Goal: Transaction & Acquisition: Obtain resource

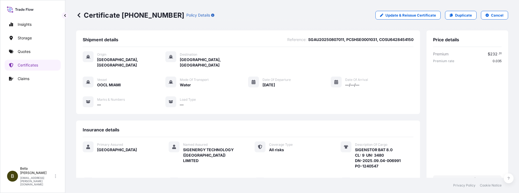
scroll to position [103, 0]
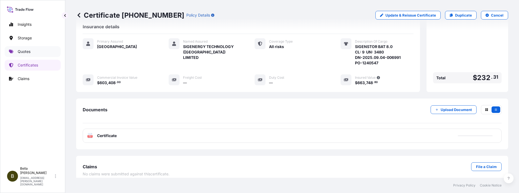
click at [24, 51] on p "Quotes" at bounding box center [24, 51] width 13 height 5
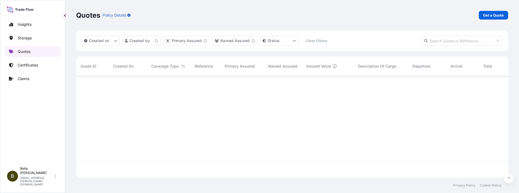
scroll to position [99, 425]
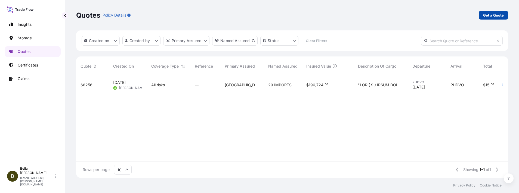
click at [487, 15] on p "Get a Quote" at bounding box center [493, 15] width 21 height 5
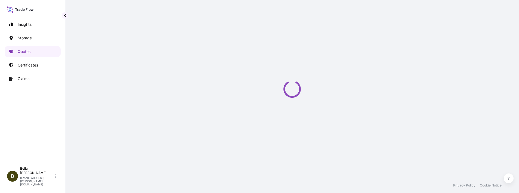
scroll to position [9, 0]
select select "Water"
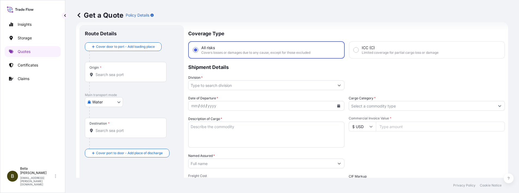
click at [111, 71] on div "Origin *" at bounding box center [126, 72] width 82 height 20
click at [111, 72] on input "Origin *" at bounding box center [127, 74] width 64 height 5
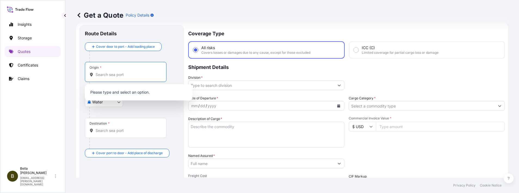
click at [109, 75] on input "Origin *" at bounding box center [127, 74] width 64 height 5
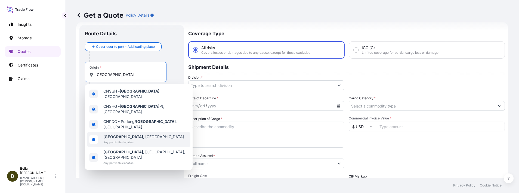
click at [130, 140] on span "Any port in this location" at bounding box center [143, 142] width 81 height 5
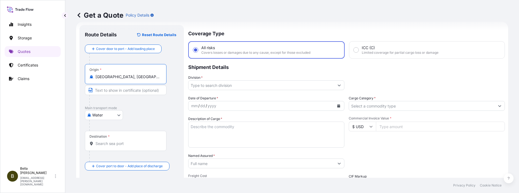
type input "[GEOGRAPHIC_DATA], [GEOGRAPHIC_DATA]"
click at [104, 141] on input "Destination *" at bounding box center [127, 143] width 64 height 5
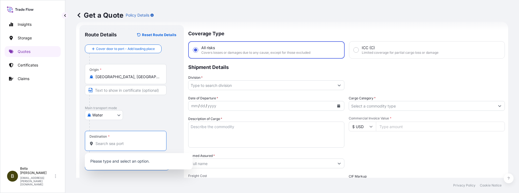
click at [110, 145] on input "Destination *" at bounding box center [127, 143] width 64 height 5
paste input "[GEOGRAPHIC_DATA]"
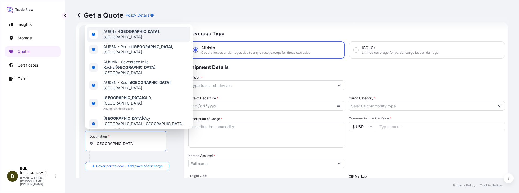
click at [150, 40] on span "AUBNE - [GEOGRAPHIC_DATA] , [GEOGRAPHIC_DATA]" at bounding box center [145, 34] width 85 height 11
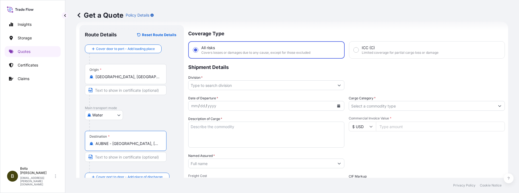
type input "AUBNE - [GEOGRAPHIC_DATA], [GEOGRAPHIC_DATA]"
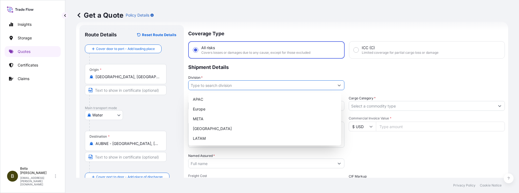
click at [231, 85] on input "Division *" at bounding box center [261, 85] width 146 height 10
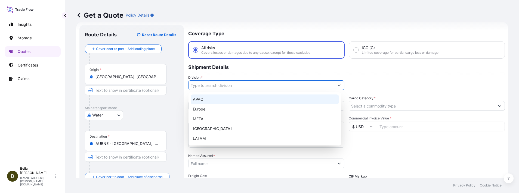
click at [215, 103] on div "APAC" at bounding box center [265, 100] width 148 height 10
type input "APAC"
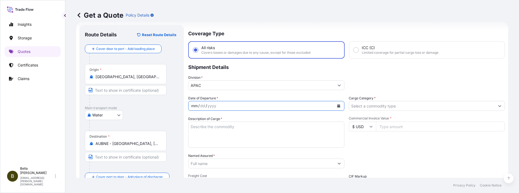
click at [217, 107] on div "mm / dd / yyyy" at bounding box center [261, 106] width 146 height 10
click at [337, 107] on icon "Calendar" at bounding box center [338, 105] width 3 height 3
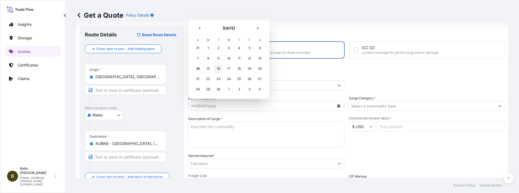
click at [216, 69] on div "16" at bounding box center [218, 69] width 10 height 10
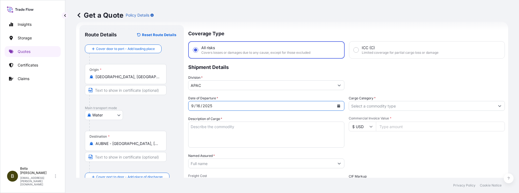
click at [202, 125] on textarea "Description of Cargo *" at bounding box center [266, 135] width 156 height 26
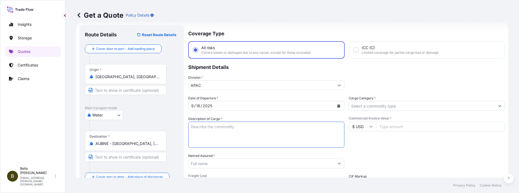
paste textarea "SIGENSTOR BAT 8.0 CL: 9 UN: 3480 DN-2025.09.05-007031 PO-1240642"
type textarea "SIGENSTOR BAT 8.0 CL: 9 UN: 3480 DN-2025.09.05-007031 PO-1240642"
click at [202, 165] on input "Named Assured *" at bounding box center [261, 164] width 146 height 10
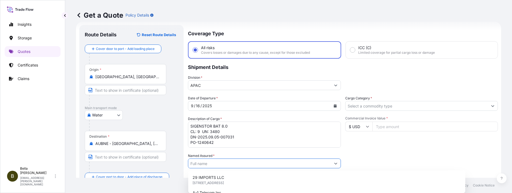
click at [198, 166] on input "Named Assured *" at bounding box center [259, 164] width 143 height 10
paste input "SIGENERGY TECHNOLOGY ([GEOGRAPHIC_DATA]) LIMITED"
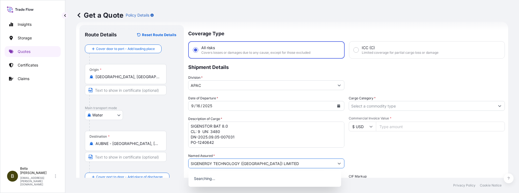
type input "SIGENERGY TECHNOLOGY ([GEOGRAPHIC_DATA]) LIMITED"
click at [39, 131] on div "Insights Storage Quotes Certificates Claims" at bounding box center [33, 89] width 56 height 150
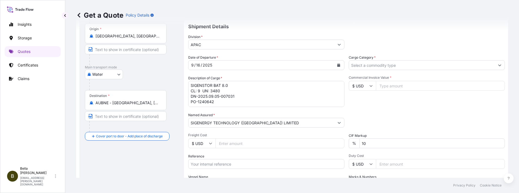
scroll to position [90, 0]
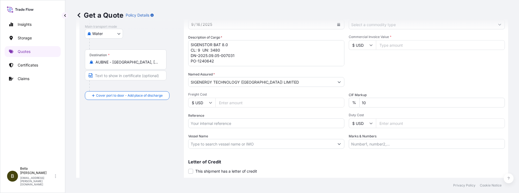
click at [216, 125] on input "Reference" at bounding box center [266, 124] width 156 height 10
click at [218, 123] on input "Reference" at bounding box center [266, 124] width 156 height 10
paste input "SGAU20250807022"
paste input "PCSHSE0001032"
paste input "258682411"
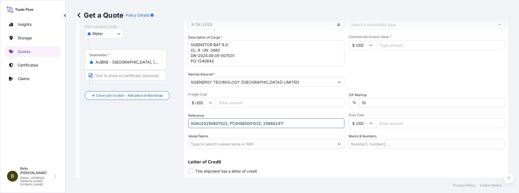
type input "SGAU20250807022, PCSHSE0001032, 258682411"
click at [275, 142] on input "Vessel Name" at bounding box center [261, 144] width 146 height 10
click at [204, 142] on input "Vessel Name" at bounding box center [261, 144] width 146 height 10
paste input "AS [US_STATE]"
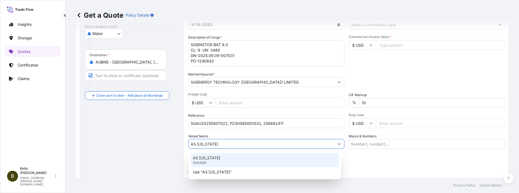
click at [254, 158] on div "AS [US_STATE] 9342695" at bounding box center [265, 160] width 148 height 14
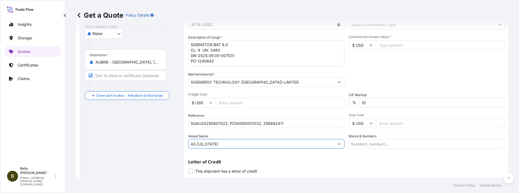
scroll to position [0, 0]
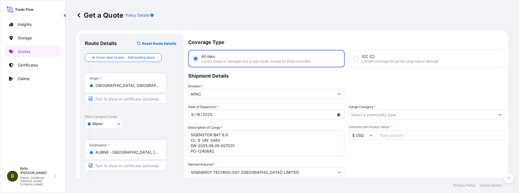
type input "AS [US_STATE]"
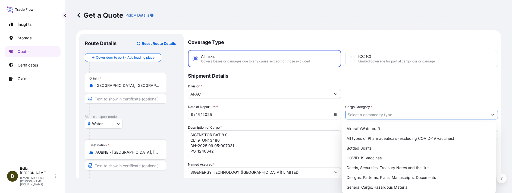
click at [365, 115] on input "Cargo Category *" at bounding box center [417, 115] width 143 height 10
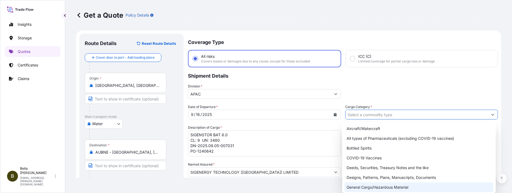
click at [371, 186] on div "General Cargo/Hazardous Material" at bounding box center [419, 188] width 149 height 10
type input "General Cargo/Hazardous Material"
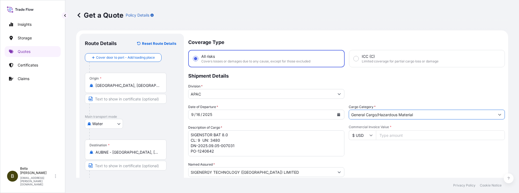
click at [389, 133] on input "Commercial Invoice Value *" at bounding box center [440, 135] width 129 height 10
type input "603408"
click at [376, 152] on div "Commercial Invoice Value * $ USD 603408" at bounding box center [426, 141] width 156 height 32
click at [241, 149] on textarea "SIGENSTOR BAT 8.0 CL: 9 UN: 3480 DN-2025.09.05-007031 PO-1240642" at bounding box center [266, 143] width 156 height 26
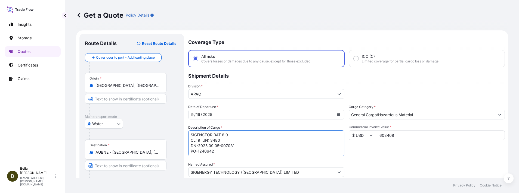
click at [229, 153] on textarea "SIGENSTOR BAT 8.0 CL: 9 UN: 3480 DN-2025.09.05-007031 PO-1240642" at bounding box center [266, 143] width 156 height 26
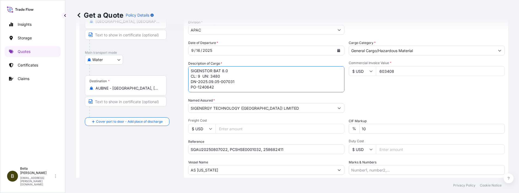
scroll to position [23, 0]
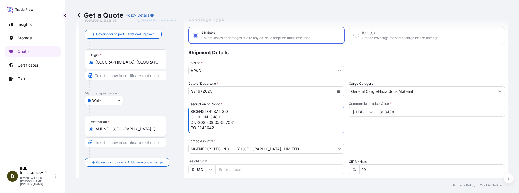
click at [383, 136] on div "Date of Departure * [DATE] Cargo Category * General Cargo/Hazardous Material De…" at bounding box center [346, 148] width 316 height 135
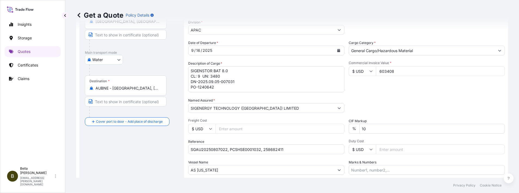
scroll to position [105, 0]
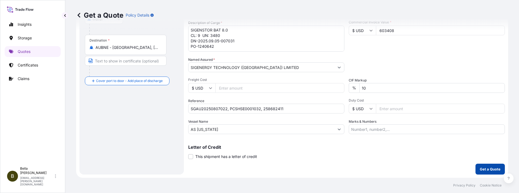
click at [484, 169] on p "Get a Quote" at bounding box center [490, 169] width 21 height 5
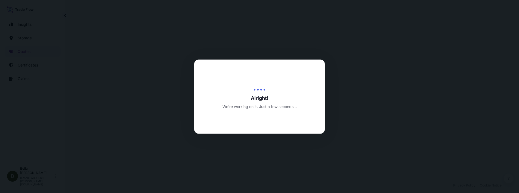
scroll to position [261, 0]
select select "Water"
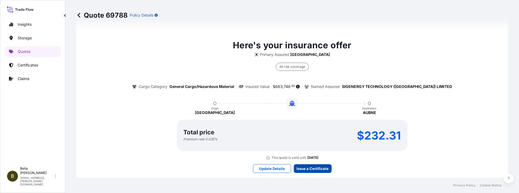
scroll to position [832, 0]
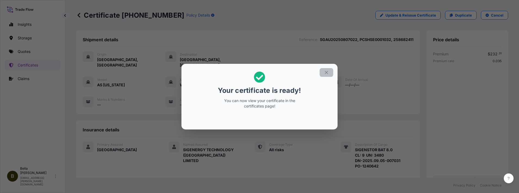
click at [327, 70] on icon "button" at bounding box center [326, 72] width 5 height 5
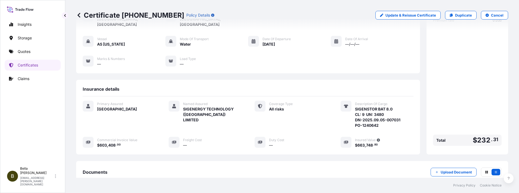
scroll to position [103, 0]
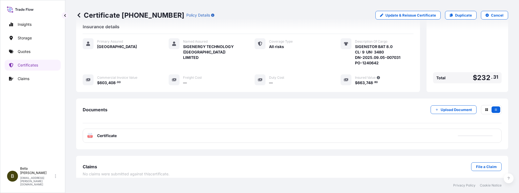
click at [297, 133] on div "PDF Certificate" at bounding box center [292, 136] width 419 height 14
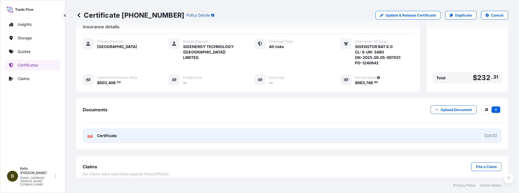
click at [297, 133] on link "PDF Certificate [DATE]" at bounding box center [292, 136] width 419 height 14
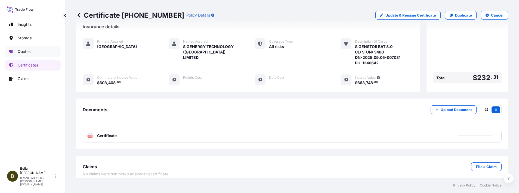
click at [27, 50] on p "Quotes" at bounding box center [24, 51] width 13 height 5
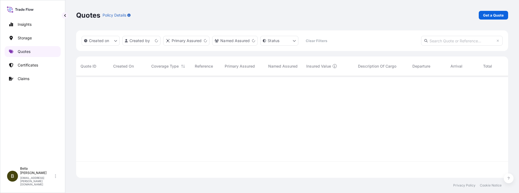
scroll to position [99, 425]
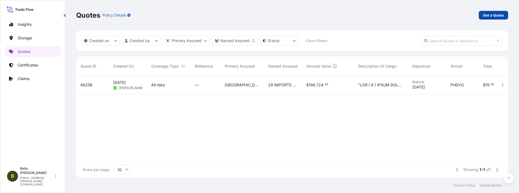
click at [490, 16] on p "Get a Quote" at bounding box center [493, 15] width 21 height 5
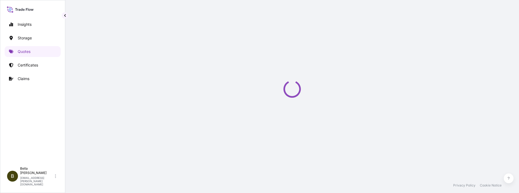
select select "Water"
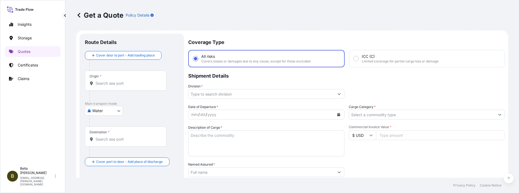
scroll to position [9, 0]
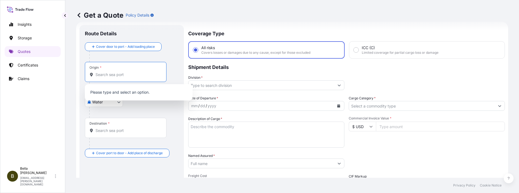
click at [115, 76] on input "Origin *" at bounding box center [127, 74] width 64 height 5
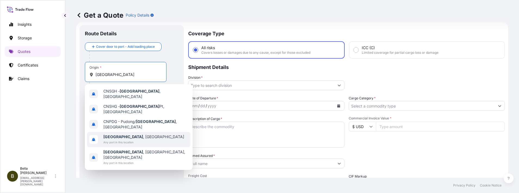
click at [134, 132] on div "[GEOGRAPHIC_DATA] , [GEOGRAPHIC_DATA] Any port in this location" at bounding box center [138, 139] width 103 height 15
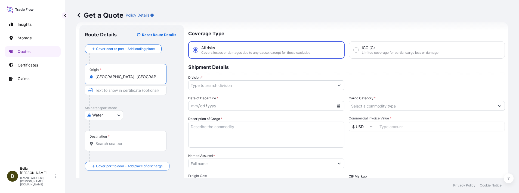
type input "[GEOGRAPHIC_DATA], [GEOGRAPHIC_DATA]"
click at [118, 146] on input "Destination *" at bounding box center [127, 143] width 64 height 5
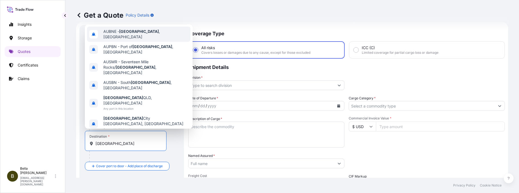
click at [139, 40] on span "AUBNE - [GEOGRAPHIC_DATA] , [GEOGRAPHIC_DATA]" at bounding box center [145, 34] width 85 height 11
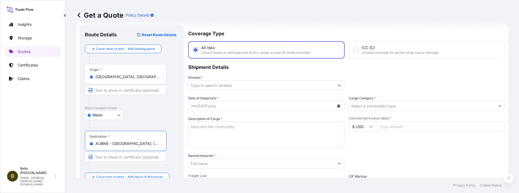
type input "AUBNE - [GEOGRAPHIC_DATA], [GEOGRAPHIC_DATA]"
click at [208, 87] on input "Division *" at bounding box center [261, 85] width 146 height 10
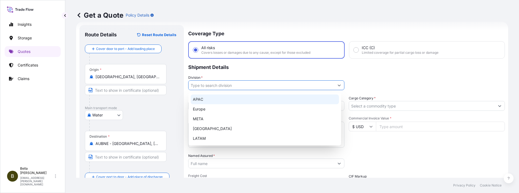
click at [208, 101] on div "APAC" at bounding box center [265, 100] width 148 height 10
type input "APAC"
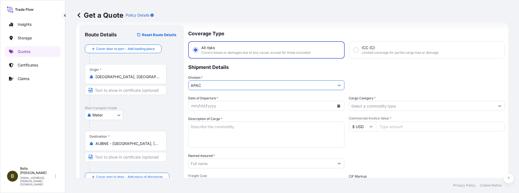
click at [213, 108] on div "yyyy" at bounding box center [212, 106] width 10 height 7
click at [337, 105] on button "Calendar" at bounding box center [338, 106] width 9 height 9
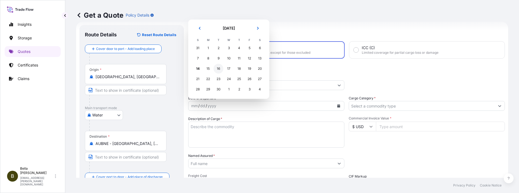
click at [218, 70] on div "16" at bounding box center [218, 69] width 10 height 10
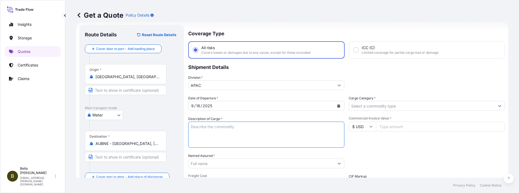
click at [230, 130] on textarea "Description of Cargo *" at bounding box center [266, 135] width 156 height 26
click at [246, 128] on textarea "Description of Cargo *" at bounding box center [266, 135] width 156 height 26
paste textarea "INVTERTER & ACCESSARY DN-2025.09.10-007182 PO-1240684"
type textarea "INVTERTER & ACCESSARY DN-2025.09.10-007182 PO-1240684"
click at [225, 162] on input "Named Assured *" at bounding box center [259, 164] width 143 height 10
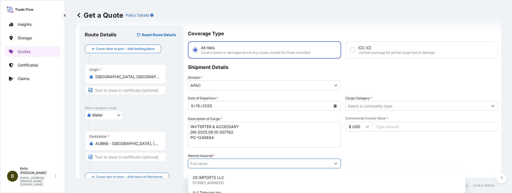
click at [209, 167] on input "Named Assured *" at bounding box center [259, 164] width 143 height 10
paste input "SIGENERGY TECHNOLOGY ([GEOGRAPHIC_DATA]) LIMITED"
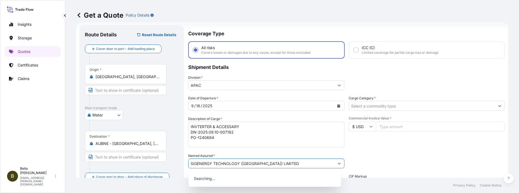
type input "SIGENERGY TECHNOLOGY ([GEOGRAPHIC_DATA]) LIMITED"
click at [302, 8] on div "Get a Quote Policy Details" at bounding box center [292, 15] width 432 height 30
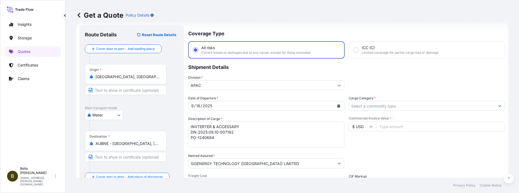
scroll to position [49, 0]
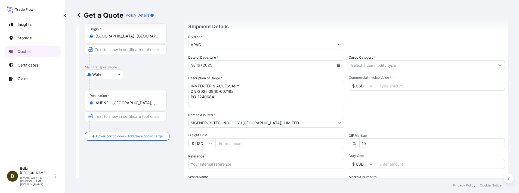
click at [220, 167] on input "Reference" at bounding box center [266, 164] width 156 height 10
click at [236, 166] on input "Reference" at bounding box center [266, 164] width 156 height 10
click at [237, 164] on input "Reference" at bounding box center [266, 164] width 156 height 10
paste input "SGAU20250807025"
paste input "PCSHSE0001035"
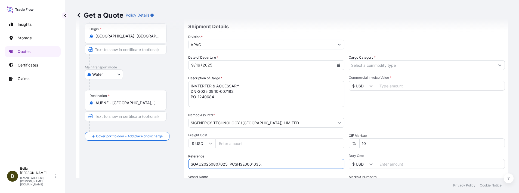
click at [271, 163] on input "SGAU20250807025, PCSHSE0001035," at bounding box center [266, 164] width 156 height 10
paste input "258670486"
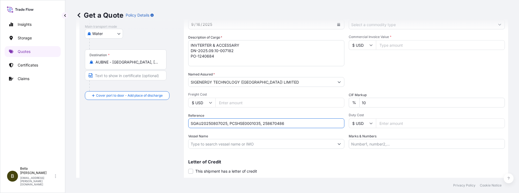
type input "SGAU20250807025, PCSHSE0001035, 258670486"
click at [233, 141] on input "Vessel Name" at bounding box center [261, 144] width 146 height 10
click at [204, 146] on input "Vessel Name" at bounding box center [261, 144] width 146 height 10
paste input "AS [US_STATE]"
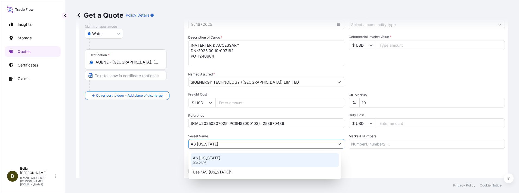
click at [218, 156] on p "AS [US_STATE]" at bounding box center [206, 157] width 27 height 5
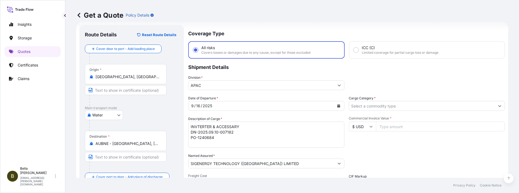
scroll to position [0, 0]
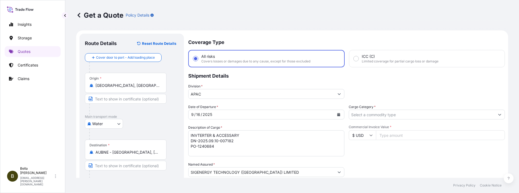
type input "AS [US_STATE]"
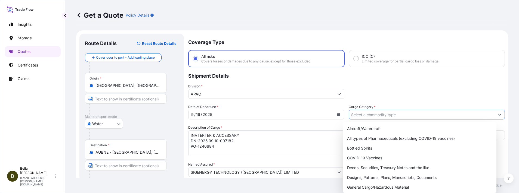
click at [369, 115] on input "Cargo Category *" at bounding box center [422, 115] width 146 height 10
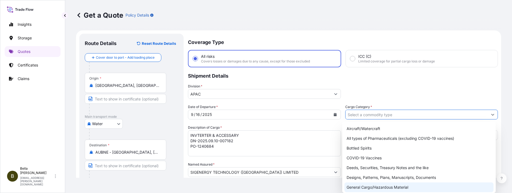
click at [372, 187] on div "General Cargo/Hazardous Material" at bounding box center [419, 188] width 149 height 10
type input "General Cargo/Hazardous Material"
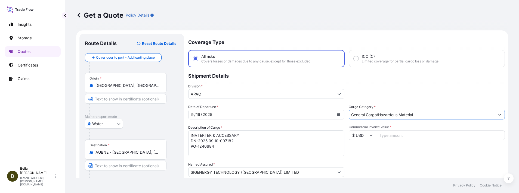
click at [392, 133] on input "Commercial Invoice Value *" at bounding box center [440, 135] width 129 height 10
click at [394, 131] on input "Commercial Invoice Value *" at bounding box center [440, 135] width 129 height 10
click at [394, 133] on input "Commercial Invoice Value *" at bounding box center [440, 135] width 129 height 10
type input "229020"
click at [359, 152] on div "Commercial Invoice Value * $ USD 229020" at bounding box center [426, 141] width 156 height 32
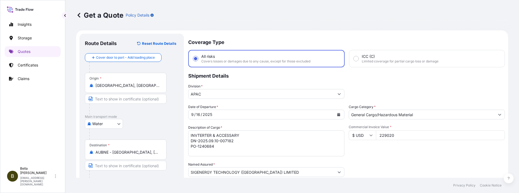
click at [258, 134] on textarea "INVTERTER & ACCESSARY DN-2025.09.10-007182 PO-1240684" at bounding box center [266, 143] width 156 height 26
click at [248, 142] on textarea "INVTERTER & ACCESSARY DN-2025.09.10-007182 PO-1240684" at bounding box center [266, 143] width 156 height 26
click at [224, 149] on textarea "INVTERTER & ACCESSARY DN-2025.09.10-007182 PO-1240684" at bounding box center [266, 143] width 156 height 26
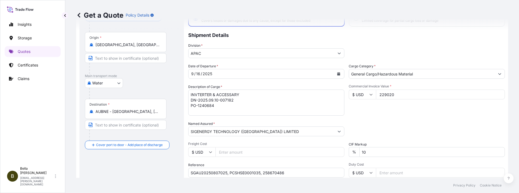
click at [313, 162] on div "Date of Departure * [DATE] Cargo Category * General Cargo/Hazardous Material De…" at bounding box center [346, 131] width 316 height 135
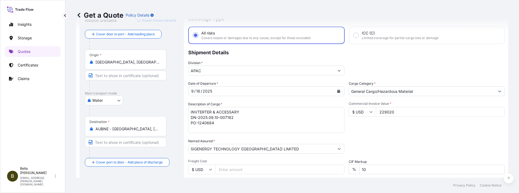
scroll to position [0, 0]
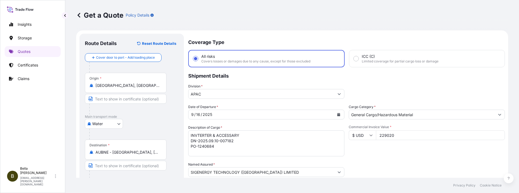
click at [408, 152] on div "Commercial Invoice Value * $ USD 229020" at bounding box center [426, 141] width 156 height 32
click at [419, 159] on div "Date of Departure * [DATE] Cargo Category * General Cargo/Hazardous Material De…" at bounding box center [346, 171] width 316 height 135
click at [410, 149] on div "Commercial Invoice Value * $ USD 229020" at bounding box center [426, 141] width 156 height 32
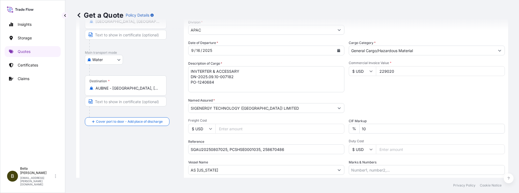
scroll to position [105, 0]
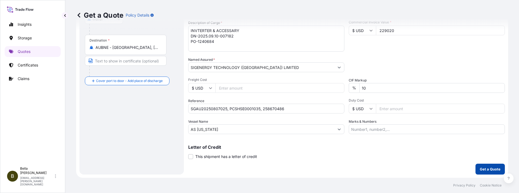
click at [480, 169] on p "Get a Quote" at bounding box center [490, 169] width 21 height 5
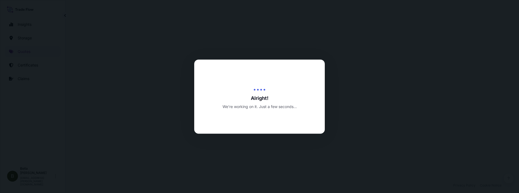
select select "Water"
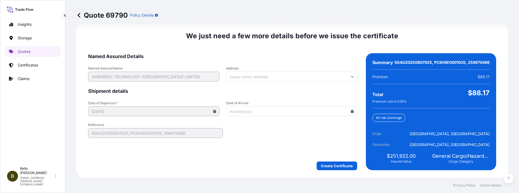
scroll to position [842, 0]
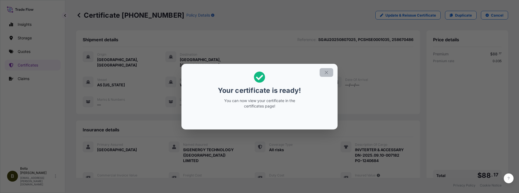
click at [325, 73] on icon "button" at bounding box center [326, 72] width 5 height 5
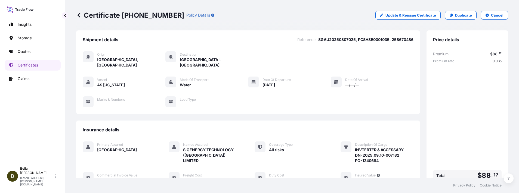
scroll to position [98, 0]
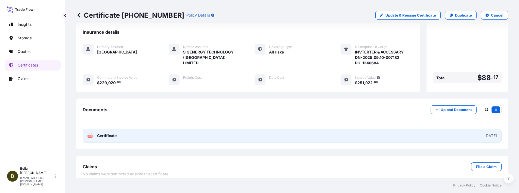
click at [228, 132] on link "PDF Certificate [DATE]" at bounding box center [292, 136] width 419 height 14
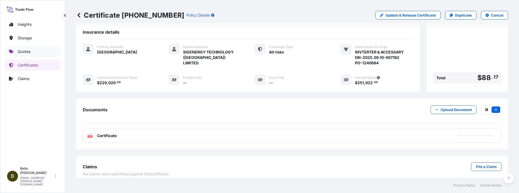
click at [29, 53] on p "Quotes" at bounding box center [24, 51] width 13 height 5
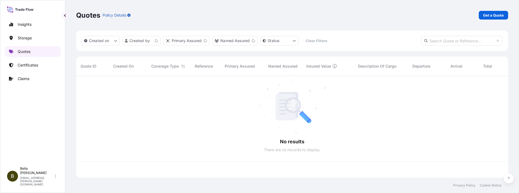
scroll to position [99, 425]
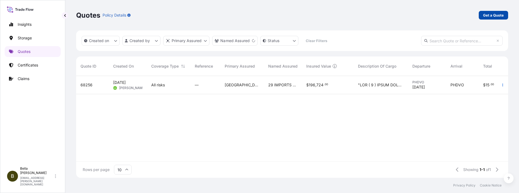
click at [496, 15] on p "Get a Quote" at bounding box center [493, 15] width 21 height 5
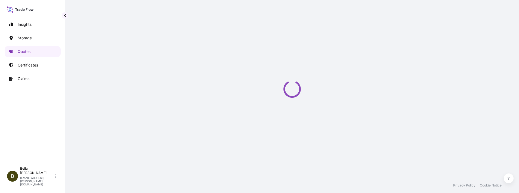
scroll to position [9, 0]
select select "Water"
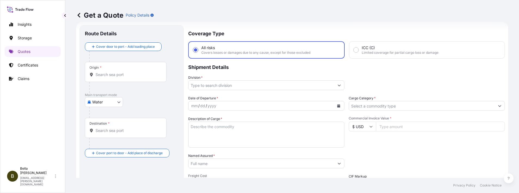
click at [120, 79] on div "Origin *" at bounding box center [126, 72] width 82 height 20
click at [120, 77] on input "Origin *" at bounding box center [127, 74] width 64 height 5
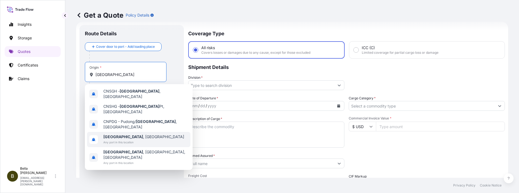
click at [131, 134] on span "[GEOGRAPHIC_DATA] , [GEOGRAPHIC_DATA]" at bounding box center [143, 136] width 81 height 5
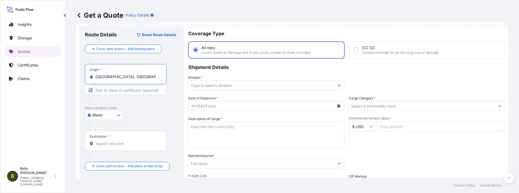
type input "[GEOGRAPHIC_DATA], [GEOGRAPHIC_DATA]"
click at [109, 141] on div "Destination *" at bounding box center [126, 141] width 82 height 20
click at [109, 141] on input "Destination *" at bounding box center [127, 143] width 64 height 5
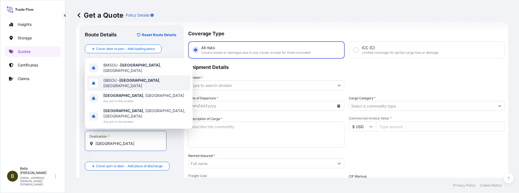
click at [136, 91] on div "GBSOU - [GEOGRAPHIC_DATA] , [GEOGRAPHIC_DATA]" at bounding box center [138, 83] width 103 height 15
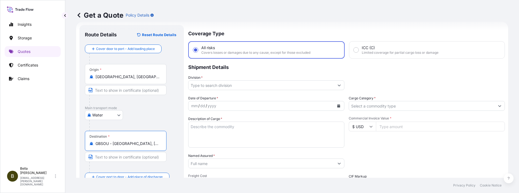
type input "GBSOU - [GEOGRAPHIC_DATA], [GEOGRAPHIC_DATA]"
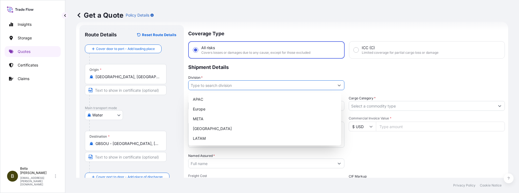
click at [225, 88] on input "Division *" at bounding box center [261, 85] width 146 height 10
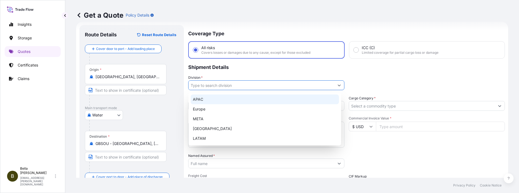
click at [203, 99] on div "APAC" at bounding box center [265, 100] width 148 height 10
type input "APAC"
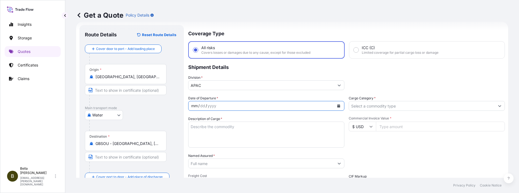
click at [236, 107] on div "mm / dd / yyyy" at bounding box center [261, 106] width 146 height 10
click at [337, 105] on icon "Calendar" at bounding box center [338, 105] width 3 height 3
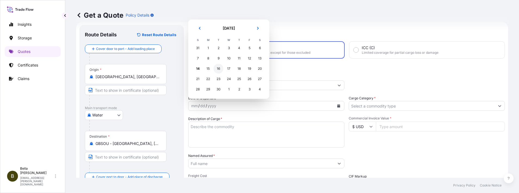
click at [219, 70] on div "16" at bounding box center [218, 69] width 10 height 10
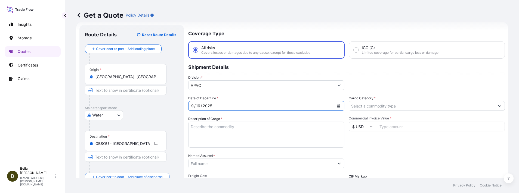
click at [233, 133] on textarea "Description of Cargo *" at bounding box center [266, 135] width 156 height 26
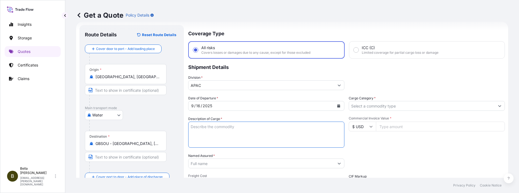
click at [218, 133] on textarea "Description of Cargo *" at bounding box center [266, 135] width 156 height 26
paste textarea "SPINDLE SUB ASSEMBLY AUTOMATED EQUIPMENT"
type textarea "SPINDLE SUB ASSEMBLY AUTOMATED EQUIPMENT"
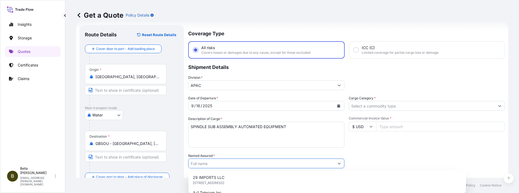
click at [216, 164] on input "Named Assured *" at bounding box center [261, 164] width 146 height 10
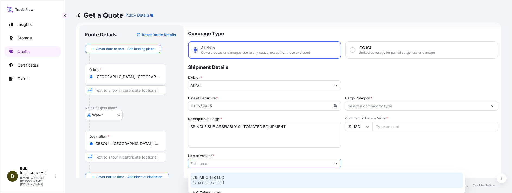
click at [206, 161] on input "Named Assured *" at bounding box center [259, 164] width 143 height 10
paste input "KEMING INTELLIGENT TECHNOLOGY(SUZHOU) CO., LTD"
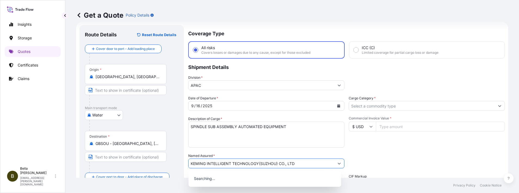
type input "KEMING INTELLIGENT TECHNOLOGY(SUZHOU) CO., LTD"
click at [382, 152] on div "Date of Departure * [DATE] Cargo Category * Description of Cargo * SPINDLE SUB …" at bounding box center [346, 163] width 316 height 135
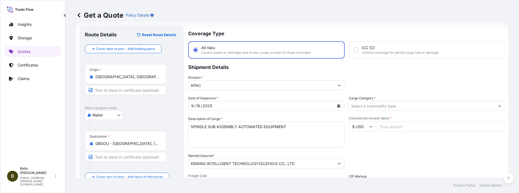
scroll to position [49, 0]
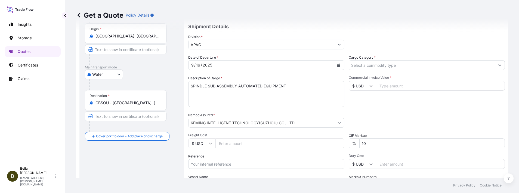
click at [226, 167] on input "Reference" at bounding box center [266, 164] width 156 height 10
click at [222, 165] on input "Reference" at bounding box center [266, 164] width 156 height 10
paste input "HDMUSHAZ1SV63700"
paste input "CSHSE0433273"
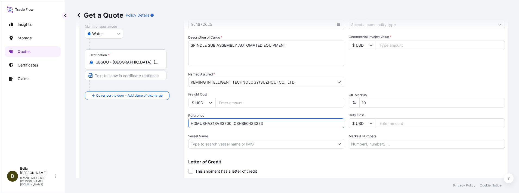
type input "HDMUSHAZ1SV63700, CSHSE0433273"
click at [242, 145] on input "Vessel Name" at bounding box center [261, 144] width 146 height 10
paste input "HYUNDAI JUPITER"
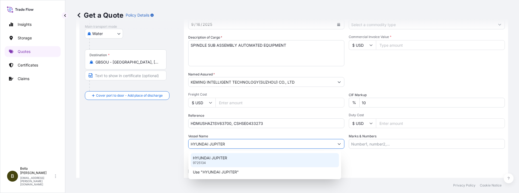
click at [217, 156] on p "HYUNDAI JUPITER" at bounding box center [210, 157] width 34 height 5
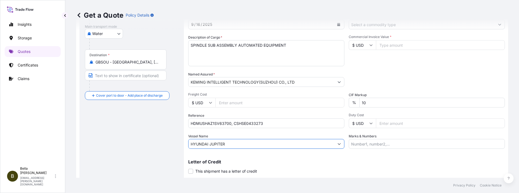
scroll to position [9, 0]
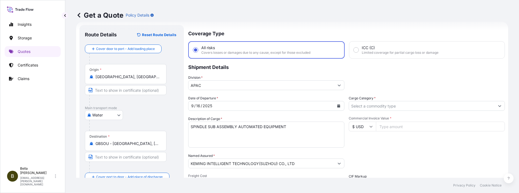
type input "HYUNDAI JUPITER"
click at [374, 106] on input "Cargo Category *" at bounding box center [417, 106] width 143 height 10
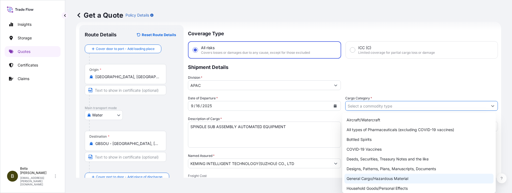
click at [391, 180] on div "General Cargo/Hazardous Material" at bounding box center [419, 179] width 149 height 10
type input "General Cargo/Hazardous Material"
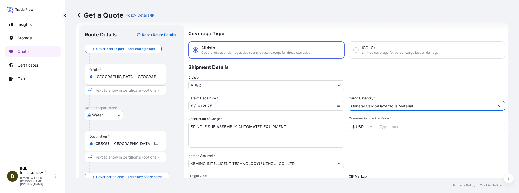
click at [362, 126] on input "$ USD" at bounding box center [361, 127] width 27 height 10
click at [355, 158] on div "£ GBP" at bounding box center [359, 153] width 23 height 10
type input "£ GBP"
click at [409, 125] on input "Commercial Invoice Value *" at bounding box center [440, 127] width 129 height 10
paste input "41867.17"
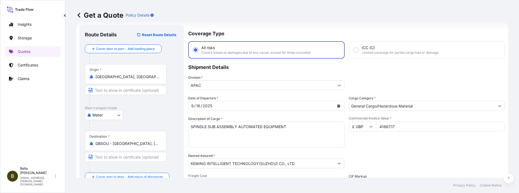
type input "41867.17"
click at [415, 150] on div "Date of Departure * [DATE] Cargo Category * General Cargo/Hazardous Material De…" at bounding box center [346, 163] width 316 height 135
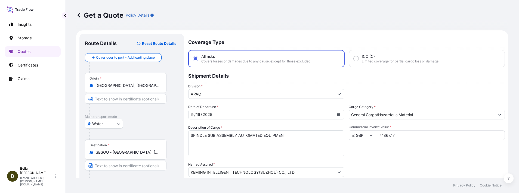
scroll to position [41, 0]
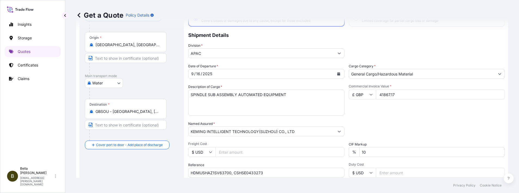
click at [263, 143] on span "Freight Cost" at bounding box center [266, 144] width 156 height 4
click at [263, 147] on input "Freight Cost" at bounding box center [279, 152] width 129 height 10
click at [165, 166] on div "Route Details Reset Route Details Cover door to port - Add loading place Place …" at bounding box center [132, 115] width 94 height 235
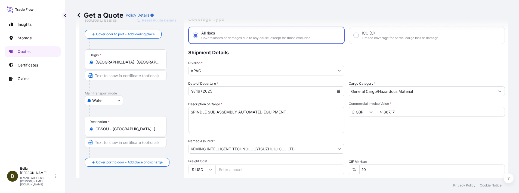
scroll to position [0, 0]
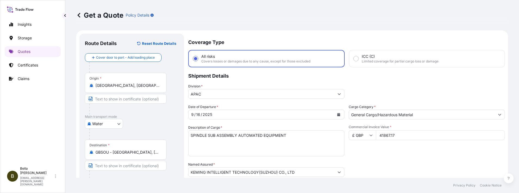
click at [371, 154] on div "Commercial Invoice Value * £ GBP 41867.17" at bounding box center [426, 141] width 156 height 32
drag, startPoint x: 381, startPoint y: 164, endPoint x: 376, endPoint y: 154, distance: 11.2
click at [380, 164] on div "Packing Category Type to search a container mode Please select a primary mode o…" at bounding box center [426, 169] width 156 height 15
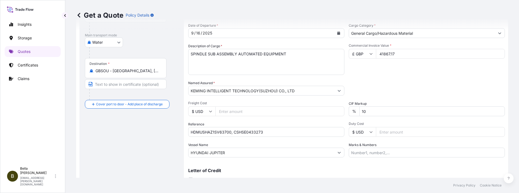
scroll to position [105, 0]
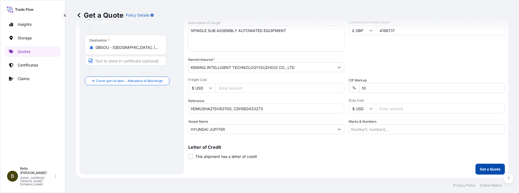
click at [480, 168] on p "Get a Quote" at bounding box center [490, 169] width 21 height 5
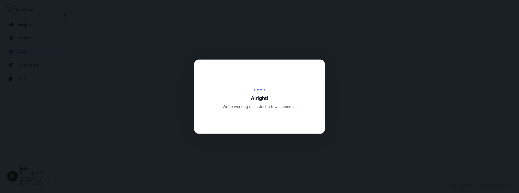
select select "Water"
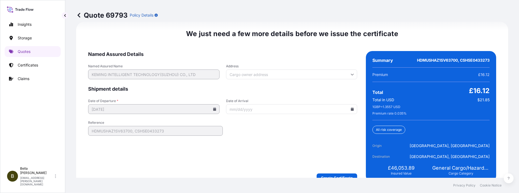
scroll to position [860, 0]
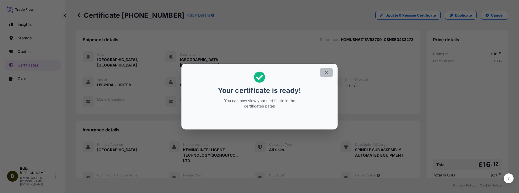
click at [326, 72] on icon "button" at bounding box center [326, 72] width 3 height 3
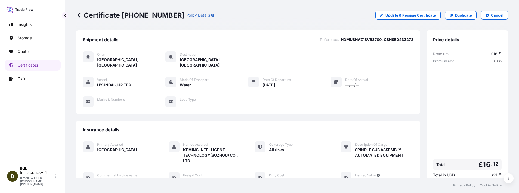
scroll to position [98, 0]
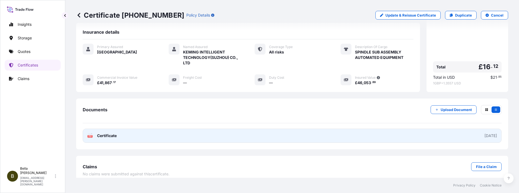
click at [325, 132] on link "PDF Certificate [DATE]" at bounding box center [292, 136] width 419 height 14
